Goal: Download file/media

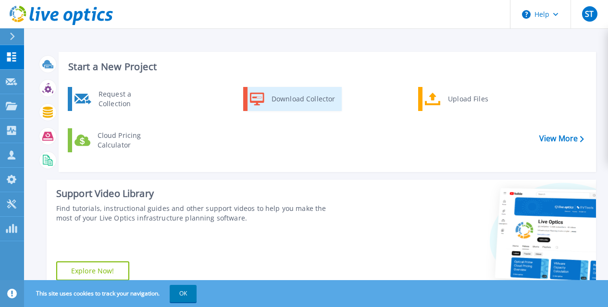
click at [292, 100] on div "Download Collector" at bounding box center [303, 98] width 73 height 19
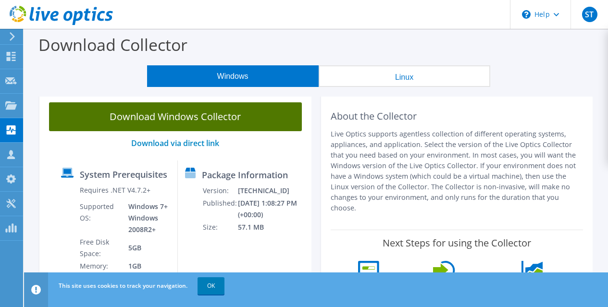
click at [242, 117] on link "Download Windows Collector" at bounding box center [175, 116] width 253 height 29
